Goal: Task Accomplishment & Management: Use online tool/utility

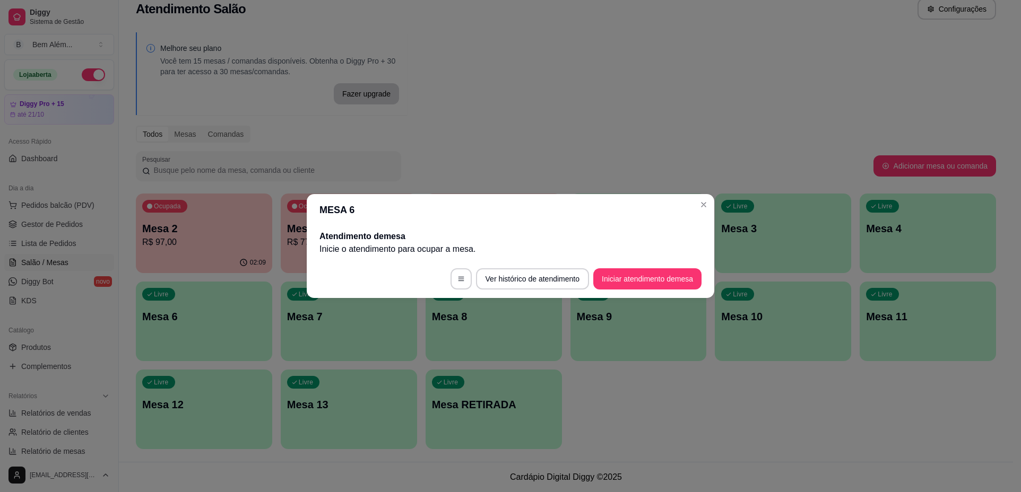
scroll to position [1, 93]
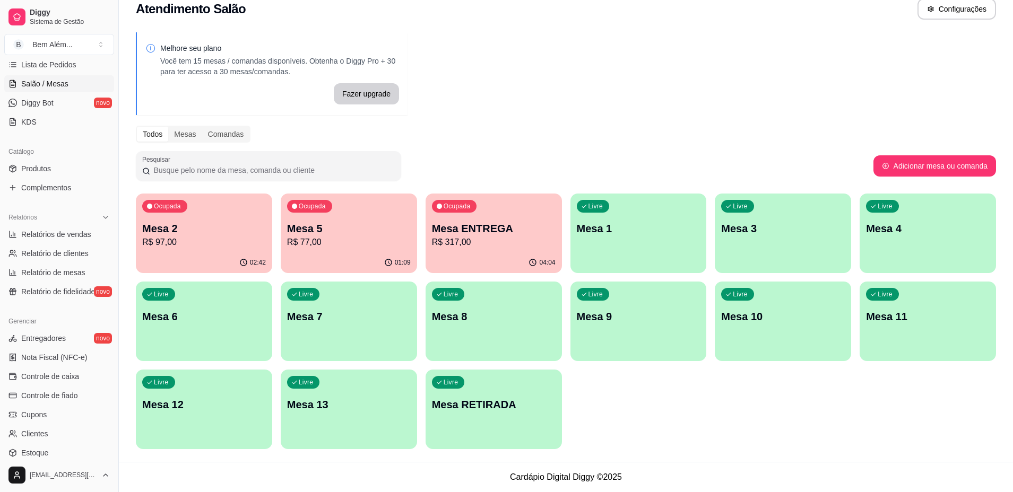
click at [192, 243] on p "R$ 97,00" at bounding box center [204, 242] width 124 height 13
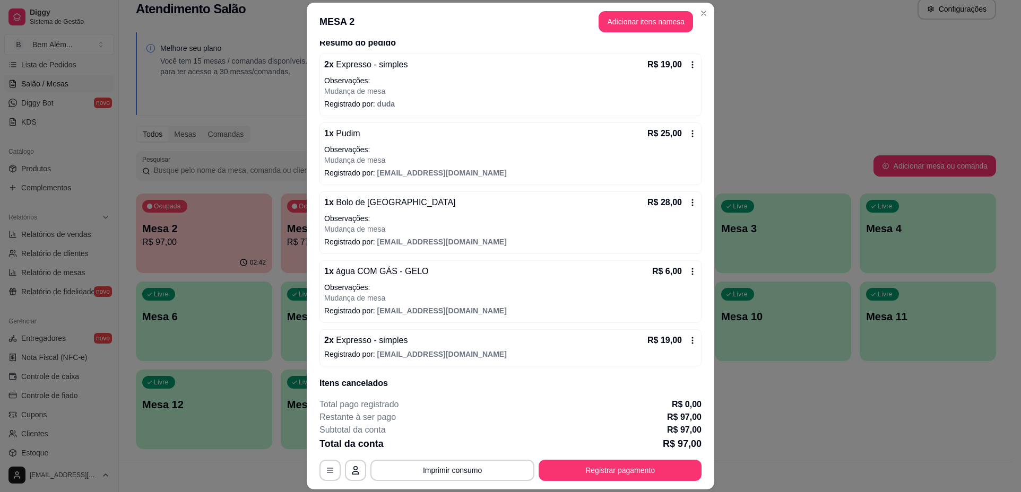
scroll to position [76, 0]
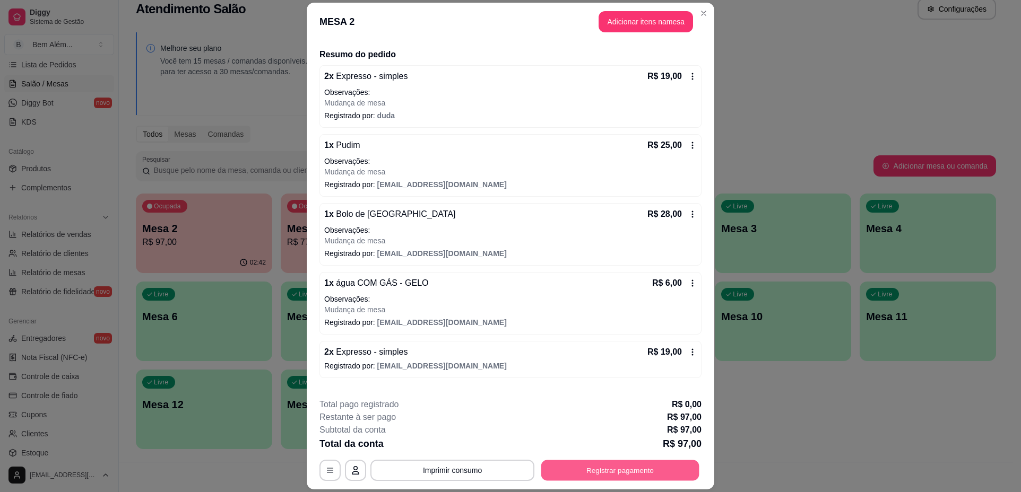
click at [590, 471] on button "Registrar pagamento" at bounding box center [620, 470] width 158 height 21
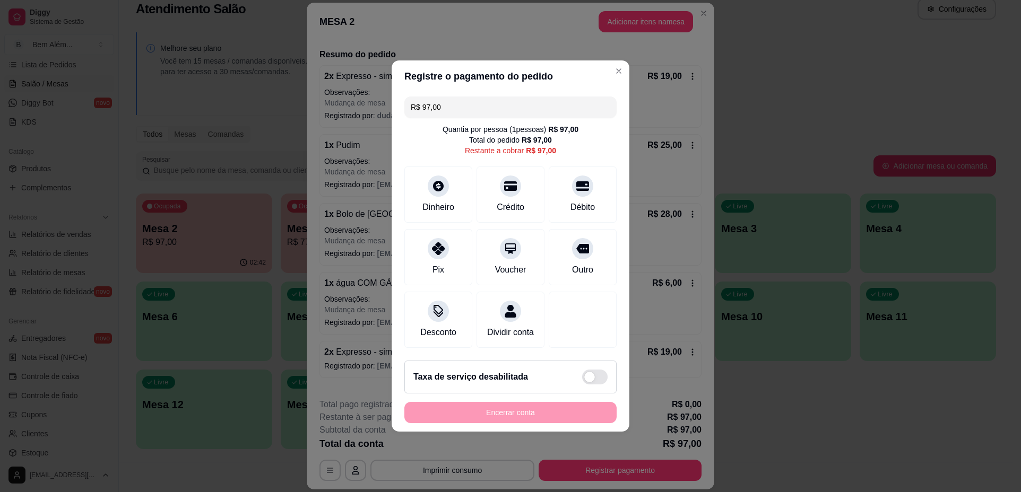
drag, startPoint x: 480, startPoint y: 97, endPoint x: 351, endPoint y: 101, distance: 129.5
click at [351, 101] on div "Registre o pagamento do pedido R$ 97,00 Quantia por pessoa ( 1 pessoas) R$ 97,0…" at bounding box center [510, 246] width 1021 height 492
click at [518, 206] on div "Crédito" at bounding box center [510, 206] width 30 height 14
type input "R$ 47,00"
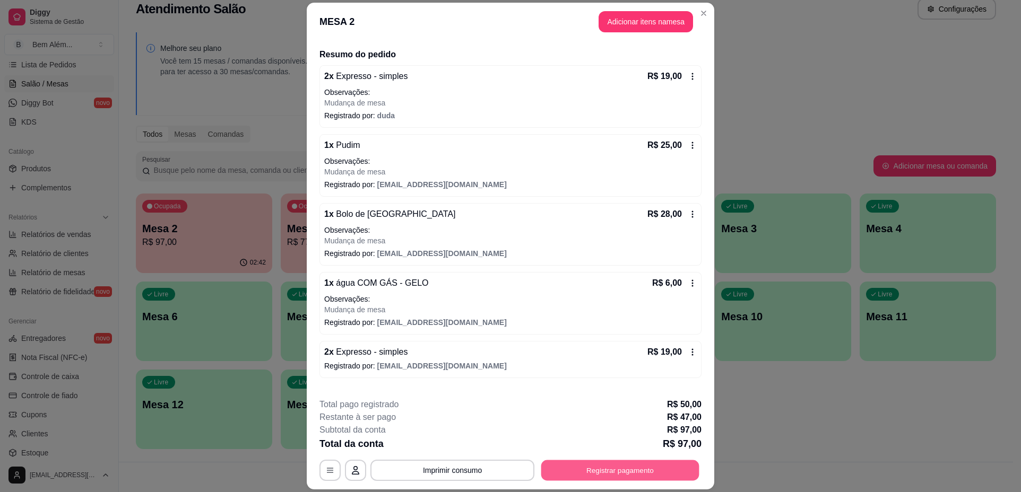
click at [629, 470] on button "Registrar pagamento" at bounding box center [620, 470] width 158 height 21
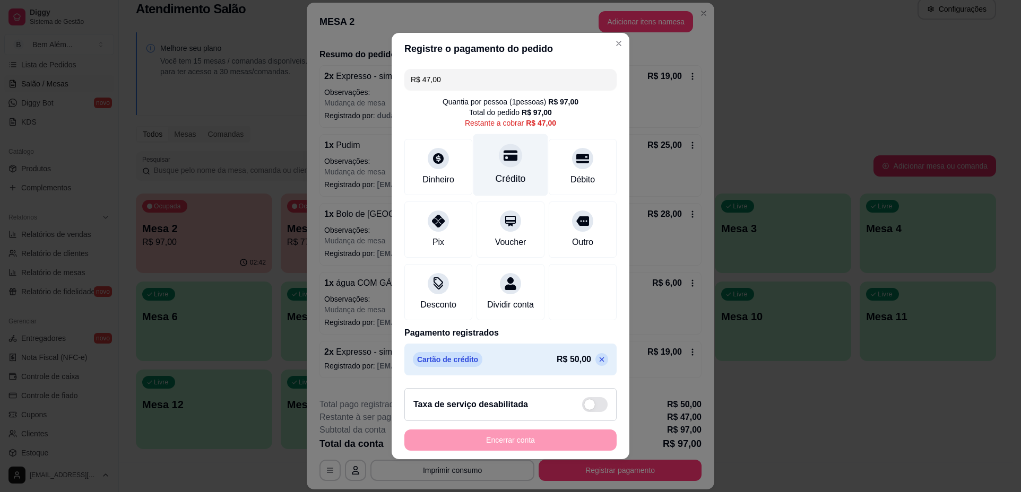
click at [501, 165] on div "Crédito" at bounding box center [510, 165] width 75 height 62
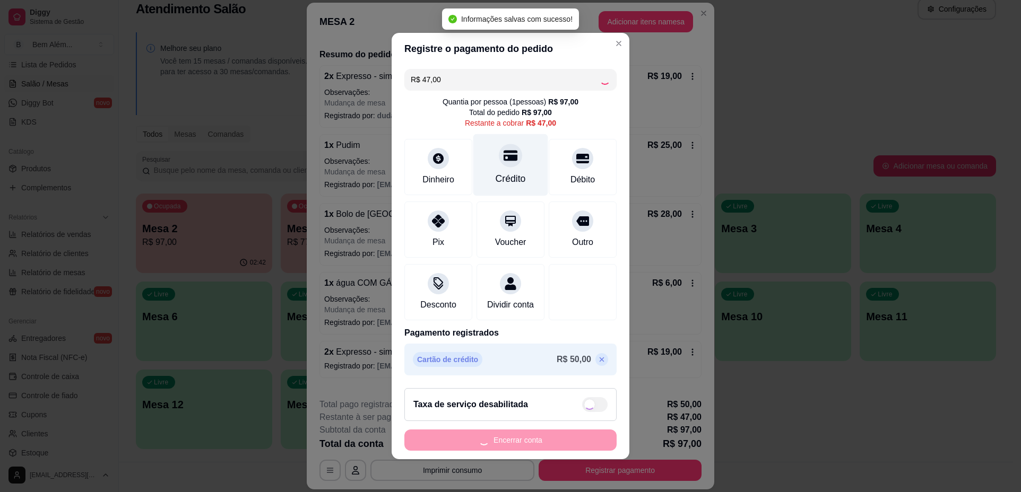
type input "R$ 0,00"
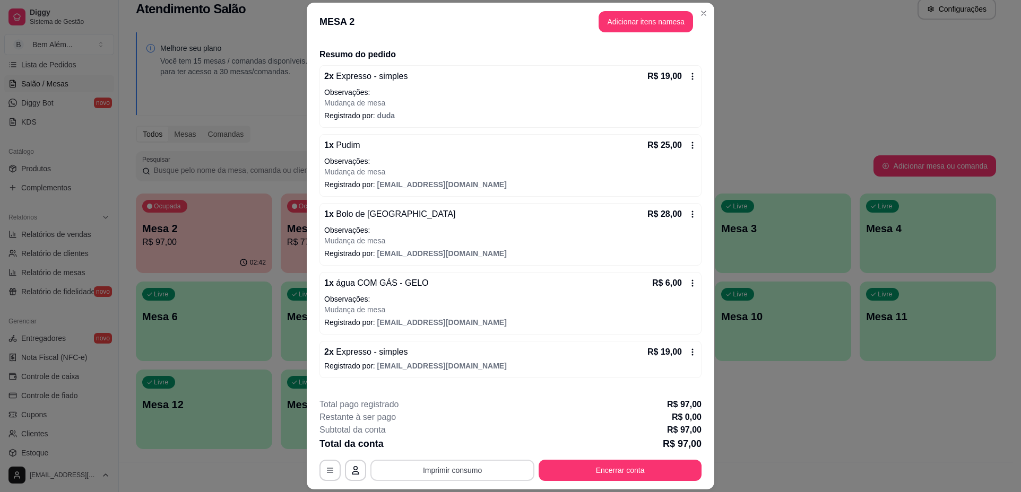
click at [473, 477] on button "Imprimir consumo" at bounding box center [452, 470] width 164 height 21
click at [457, 446] on button "impressao computador" at bounding box center [448, 446] width 80 height 17
click at [570, 467] on button "Encerrar conta" at bounding box center [620, 470] width 158 height 21
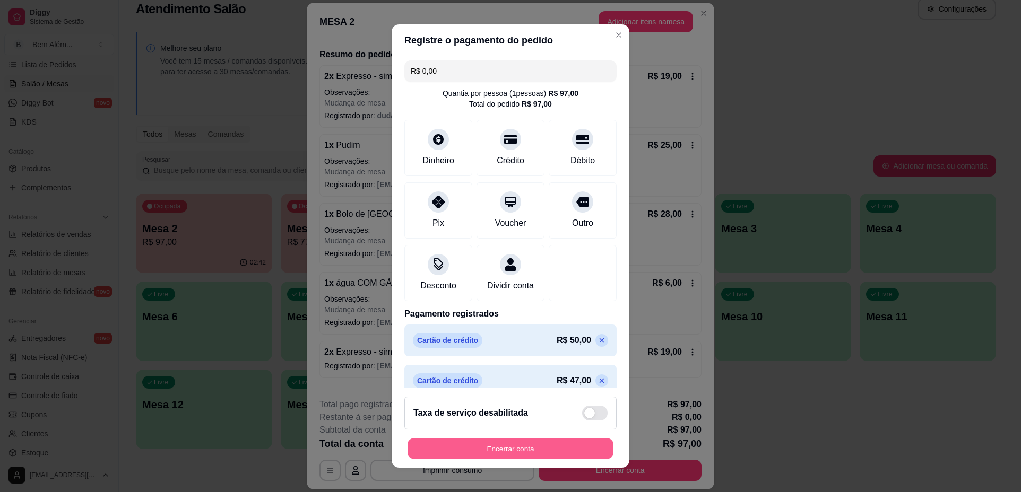
click at [534, 448] on button "Encerrar conta" at bounding box center [510, 448] width 206 height 21
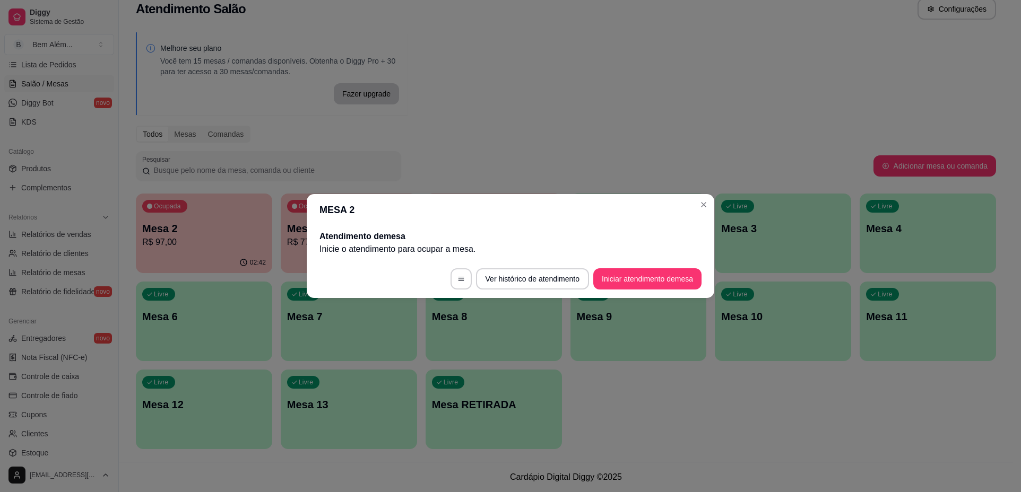
scroll to position [0, 0]
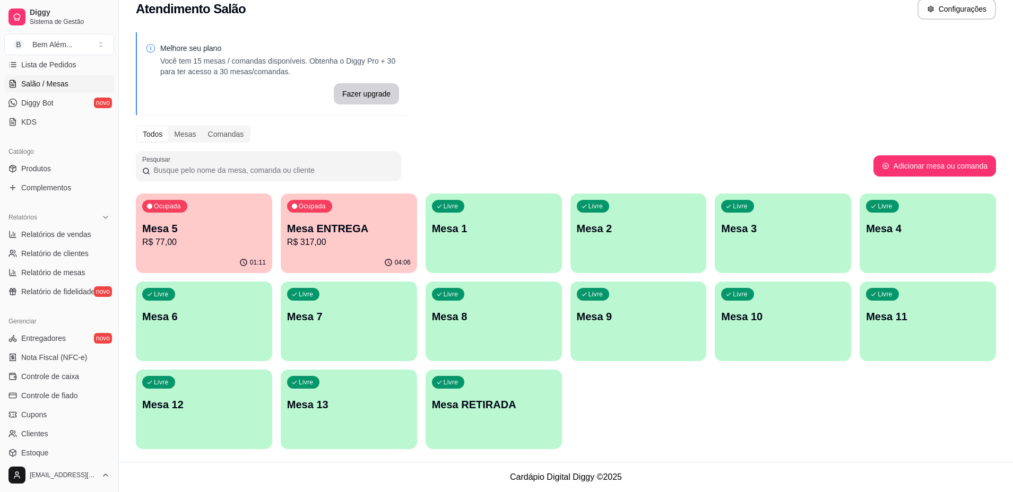
click at [247, 247] on p "R$ 77,00" at bounding box center [204, 242] width 124 height 13
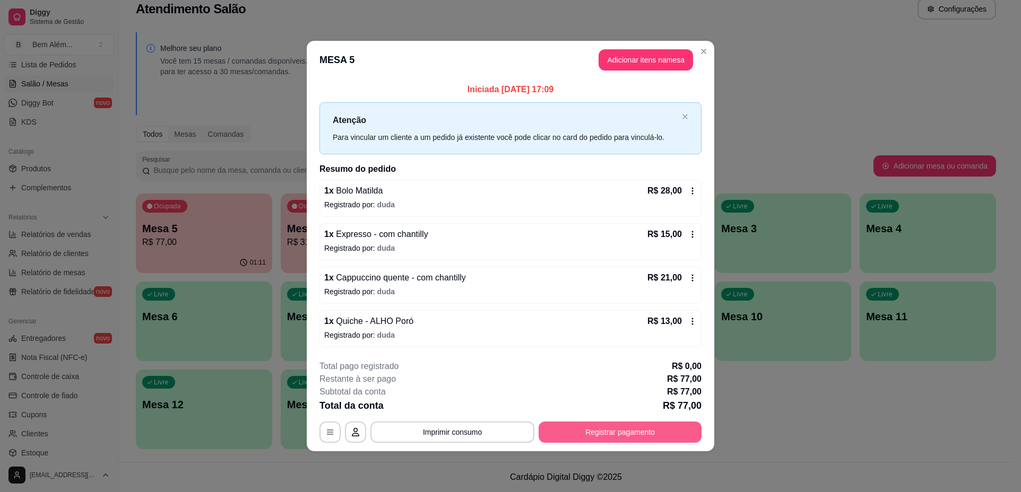
click at [638, 435] on button "Registrar pagamento" at bounding box center [619, 432] width 163 height 21
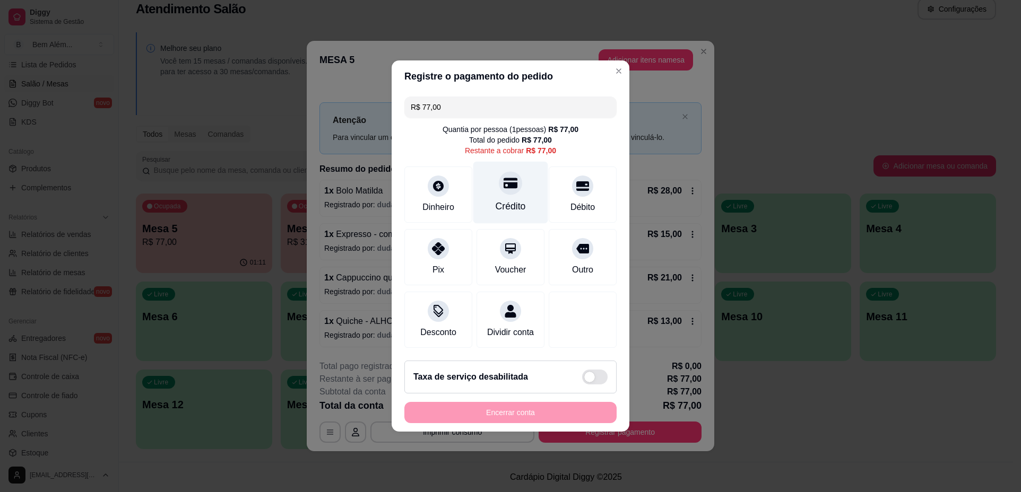
click at [514, 199] on div "Crédito" at bounding box center [510, 206] width 30 height 14
type input "R$ 0,00"
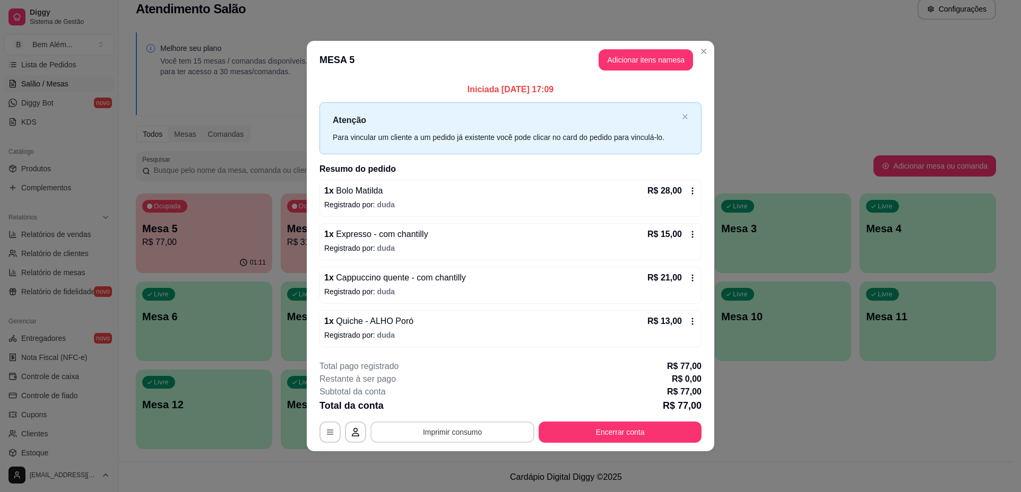
click at [457, 429] on button "Imprimir consumo" at bounding box center [452, 432] width 164 height 21
click at [473, 407] on button "impressao computador" at bounding box center [452, 407] width 80 height 17
click at [657, 431] on button "Encerrar conta" at bounding box center [619, 432] width 163 height 21
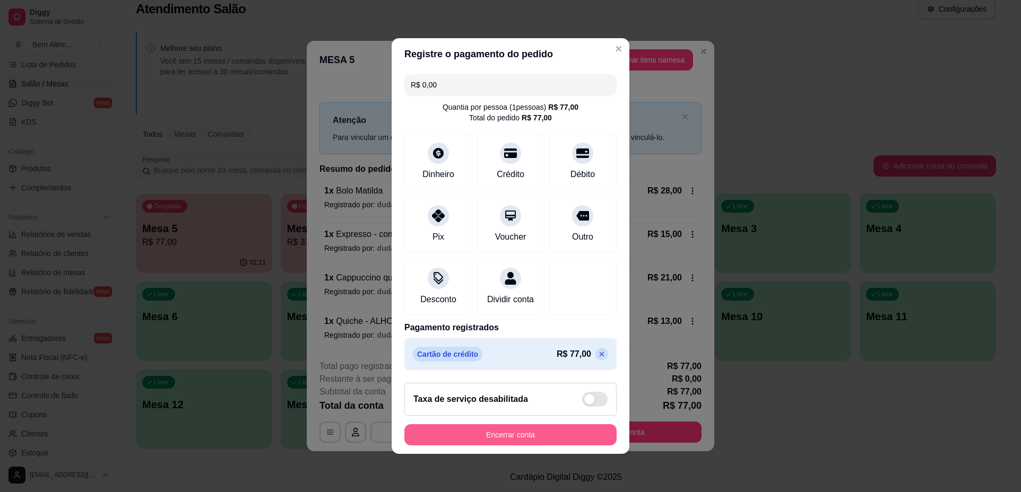
click at [569, 443] on button "Encerrar conta" at bounding box center [510, 434] width 212 height 21
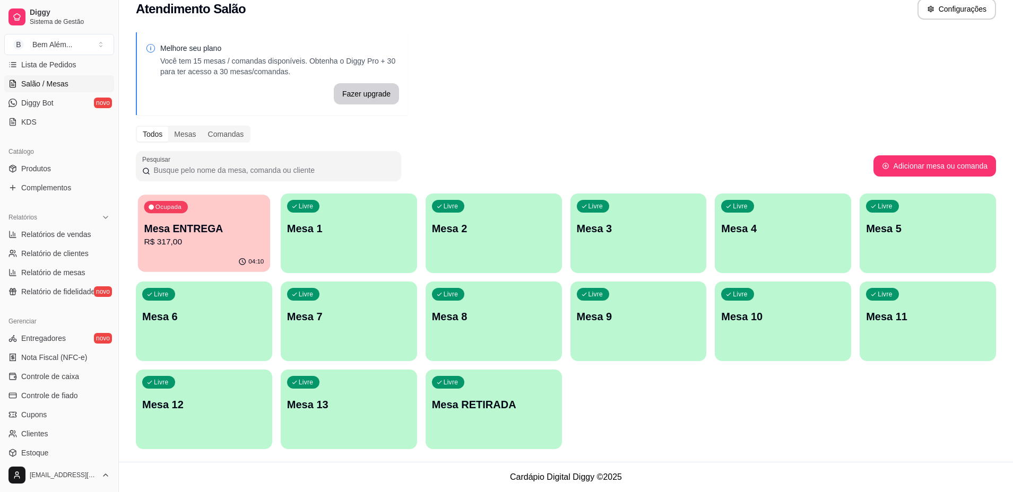
click at [209, 259] on div "04:10" at bounding box center [204, 262] width 132 height 20
click at [75, 234] on span "Relatórios de vendas" at bounding box center [56, 234] width 70 height 11
select select "ALL"
select select "0"
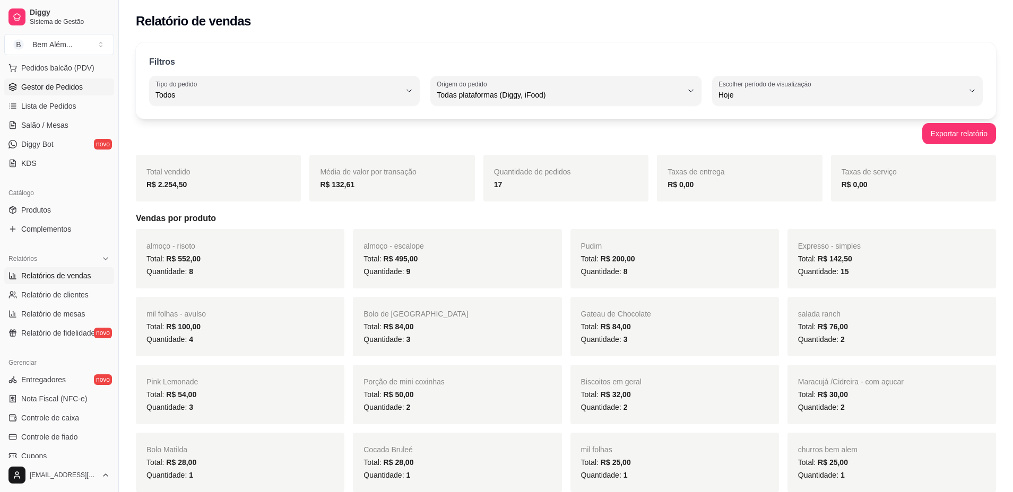
scroll to position [126, 0]
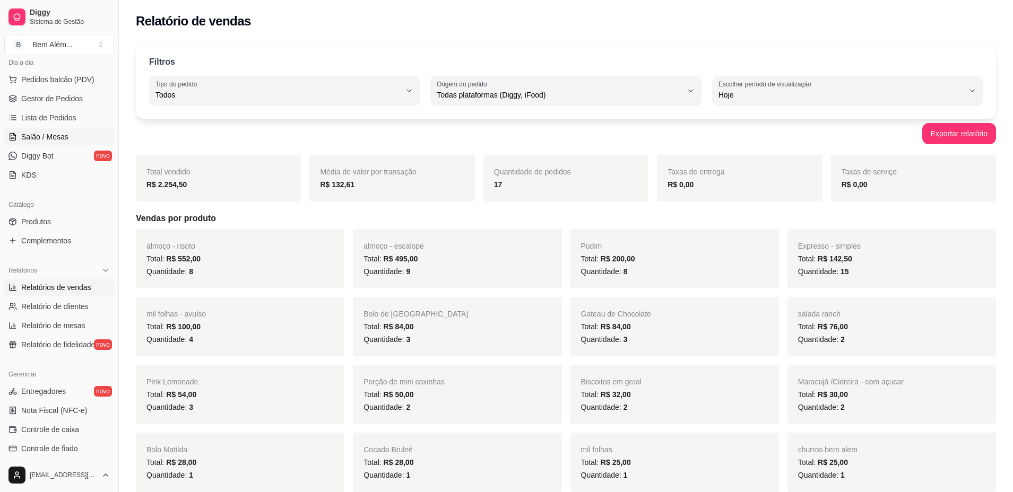
click at [59, 142] on link "Salão / Mesas" at bounding box center [59, 136] width 110 height 17
